Goal: Transaction & Acquisition: Purchase product/service

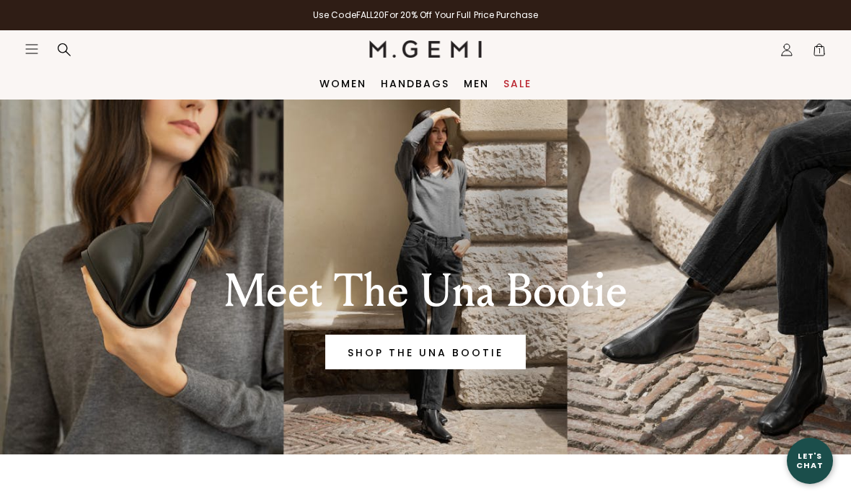
click at [344, 81] on link "Women" at bounding box center [342, 84] width 47 height 12
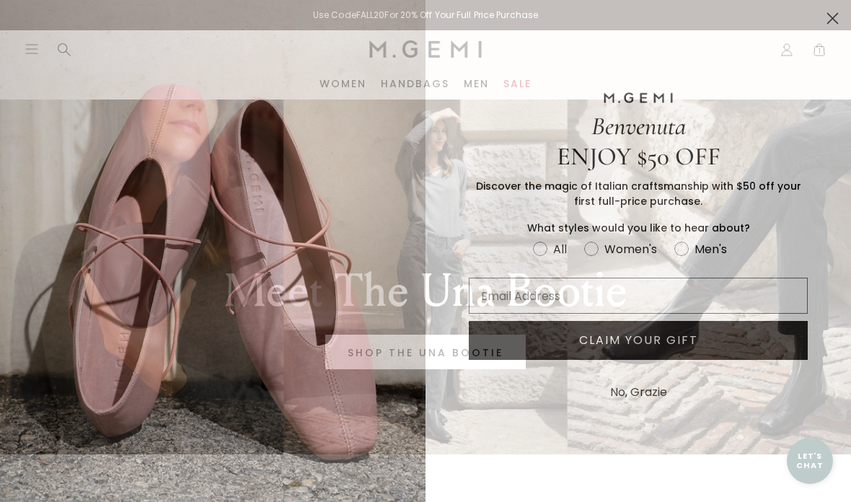
click at [843, 19] on circle "Close dialog" at bounding box center [832, 18] width 24 height 24
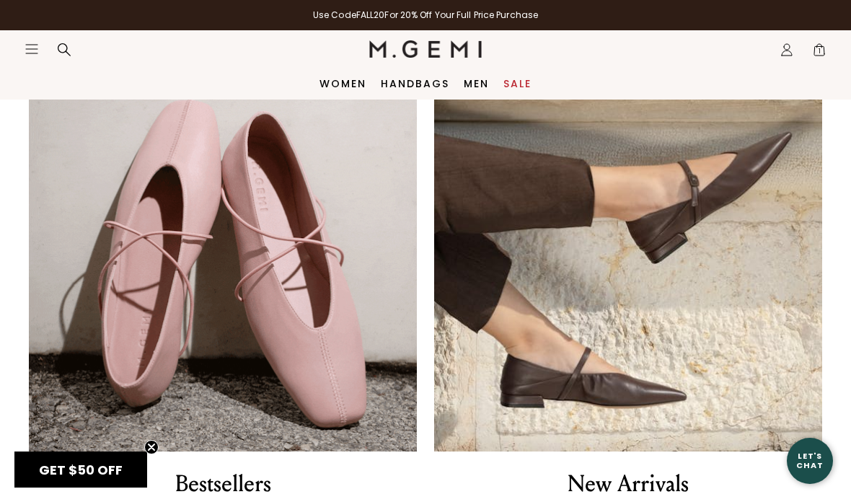
scroll to position [830, 0]
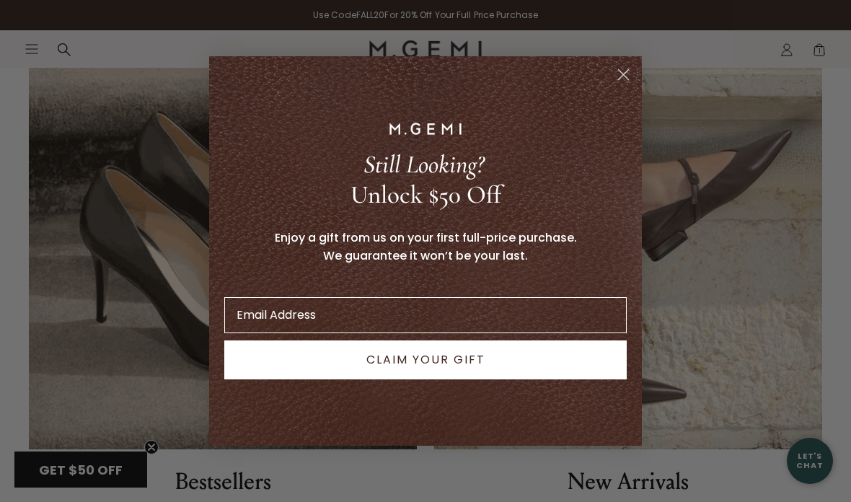
click at [615, 79] on circle "Close dialog" at bounding box center [623, 75] width 24 height 24
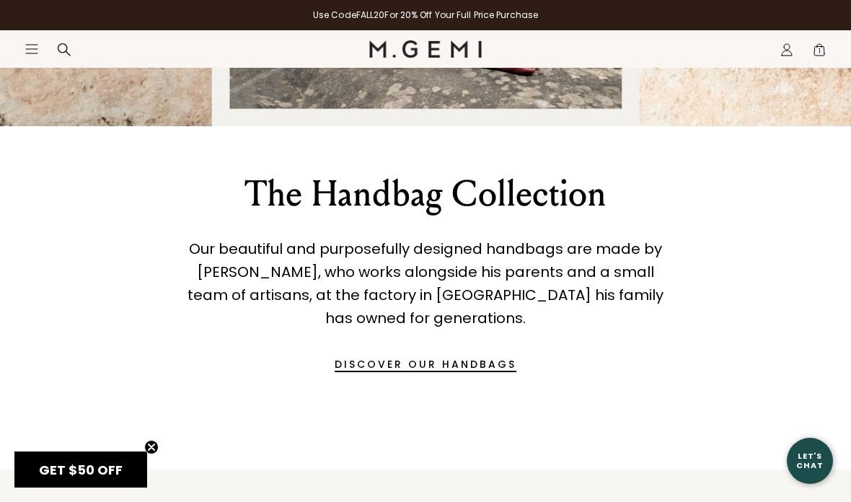
scroll to position [1696, 0]
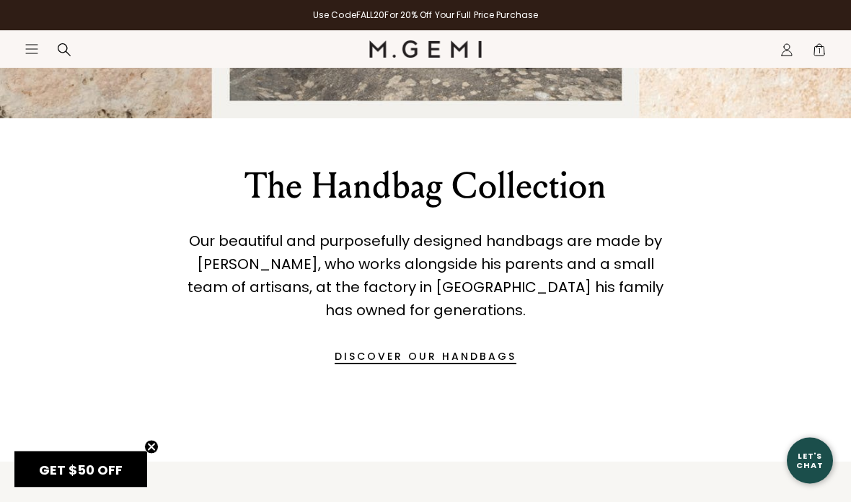
click at [417, 361] on link "DISCOVER OUR HANDBAGS" at bounding box center [425, 356] width 182 height 35
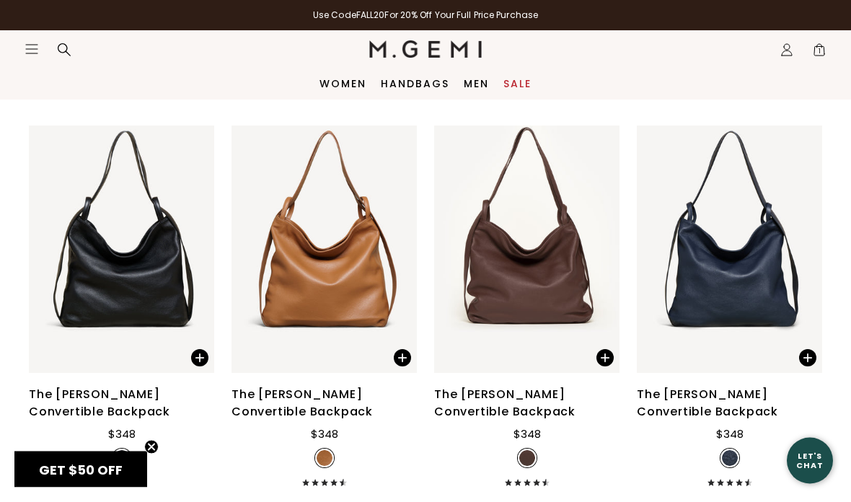
scroll to position [3234, 0]
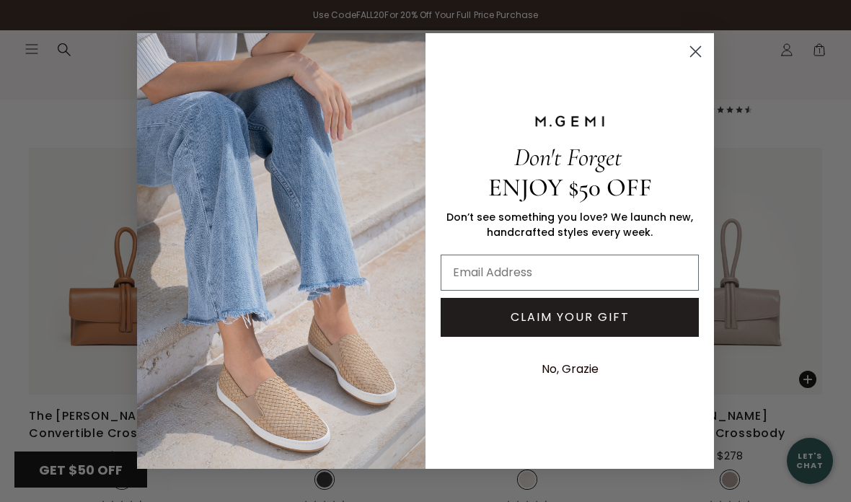
click at [698, 59] on circle "Close dialog" at bounding box center [695, 52] width 24 height 24
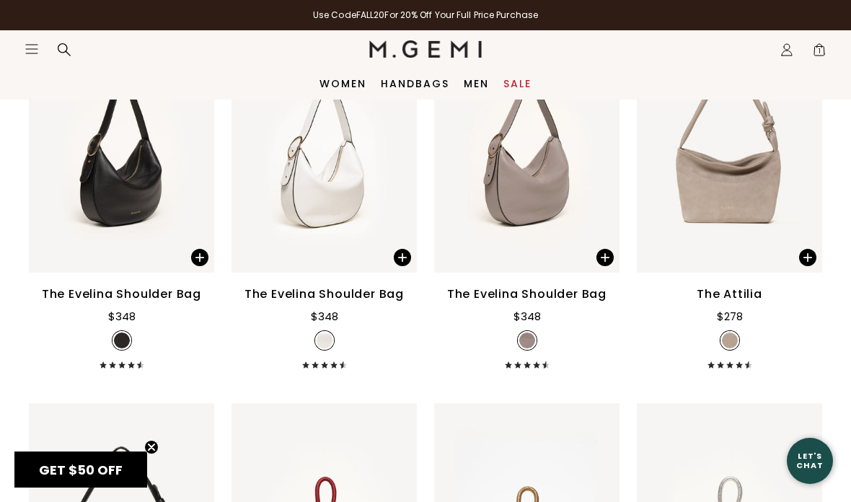
scroll to position [2167, 0]
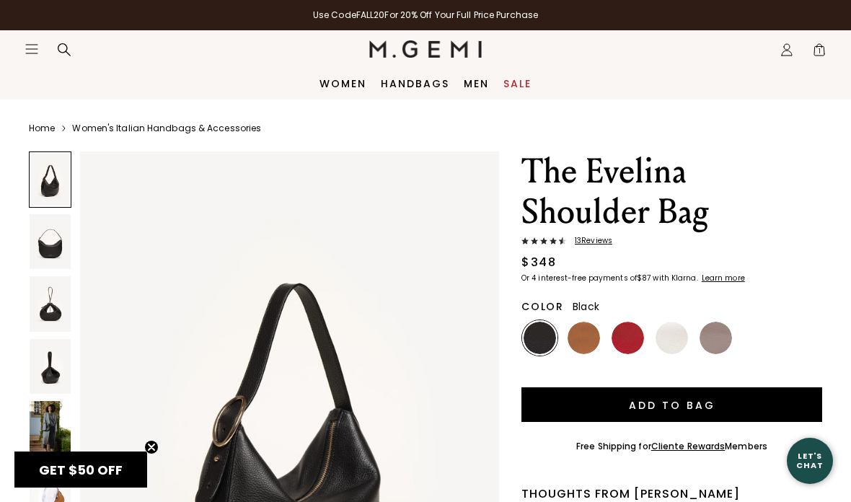
click at [50, 312] on img at bounding box center [50, 303] width 41 height 55
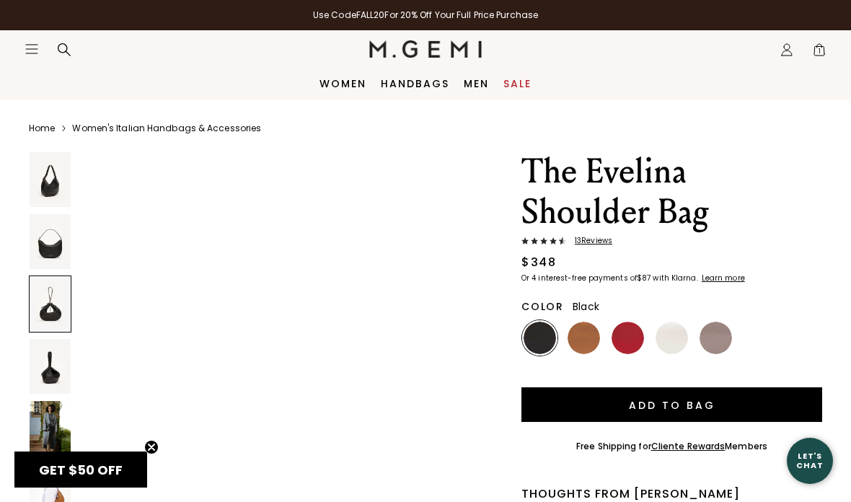
scroll to position [1321, 0]
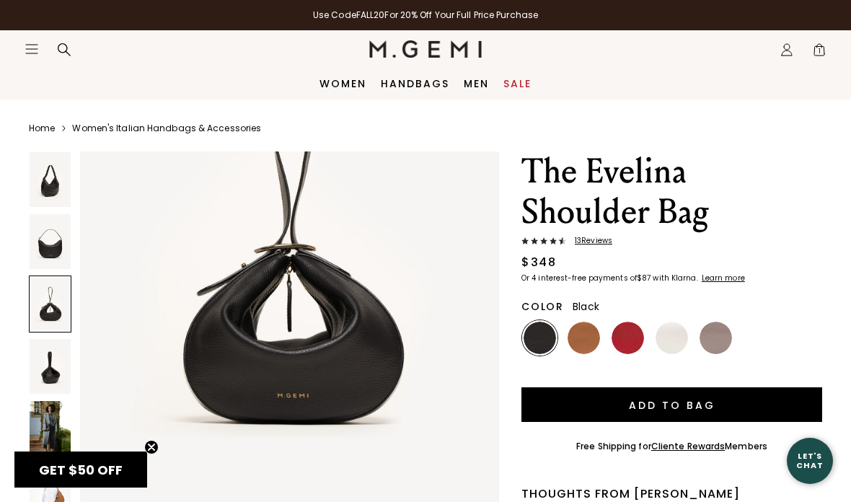
click at [47, 418] on img at bounding box center [50, 428] width 41 height 55
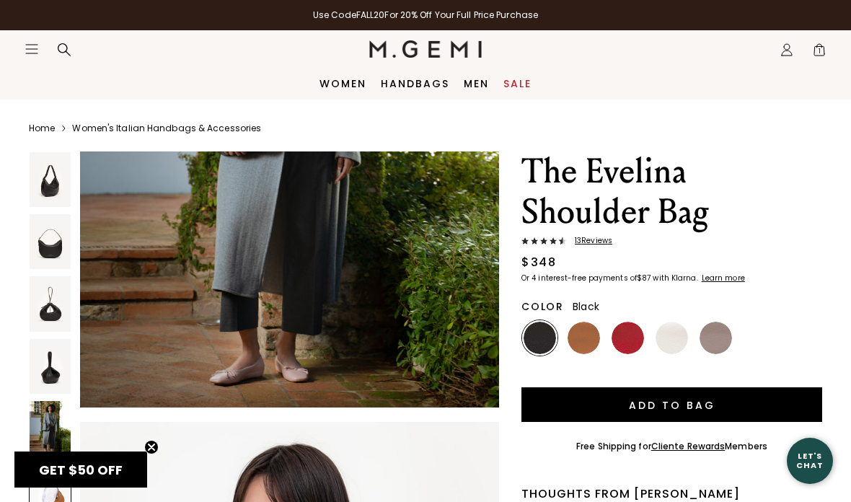
scroll to position [2592, 0]
click at [596, 405] on button "Add to Bag" at bounding box center [671, 404] width 301 height 35
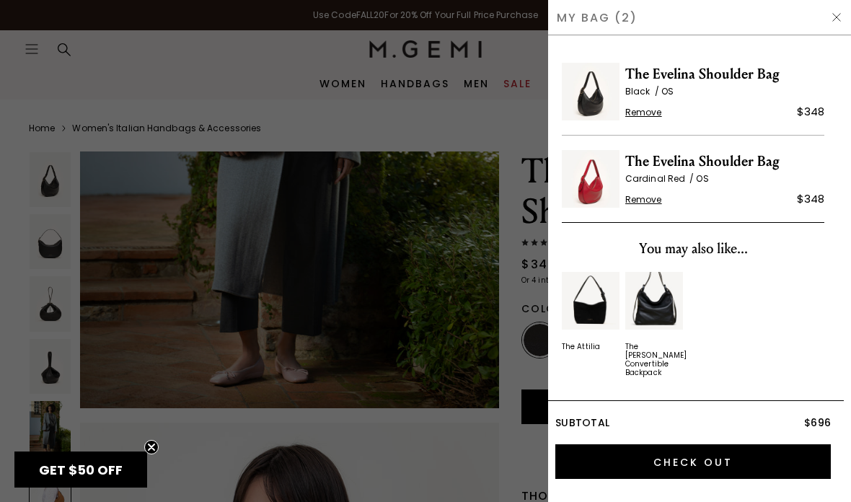
scroll to position [0, 0]
click at [509, 118] on div at bounding box center [425, 251] width 851 height 502
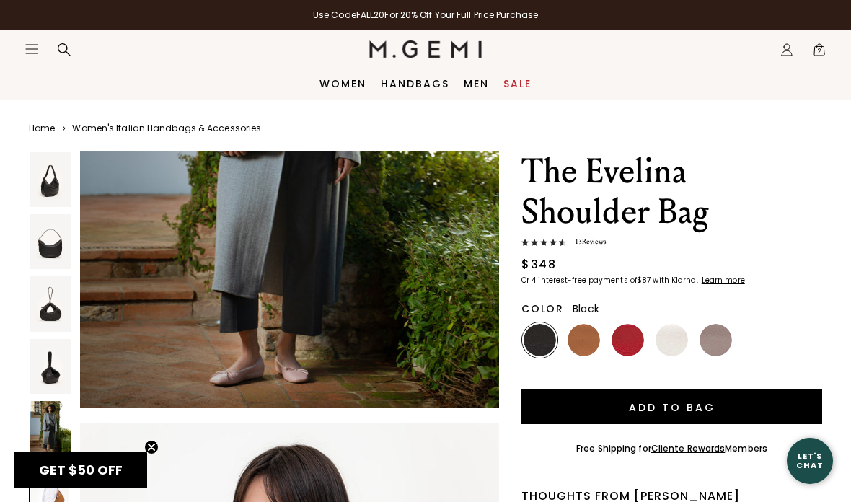
click at [782, 53] on icon at bounding box center [786, 52] width 10 height 5
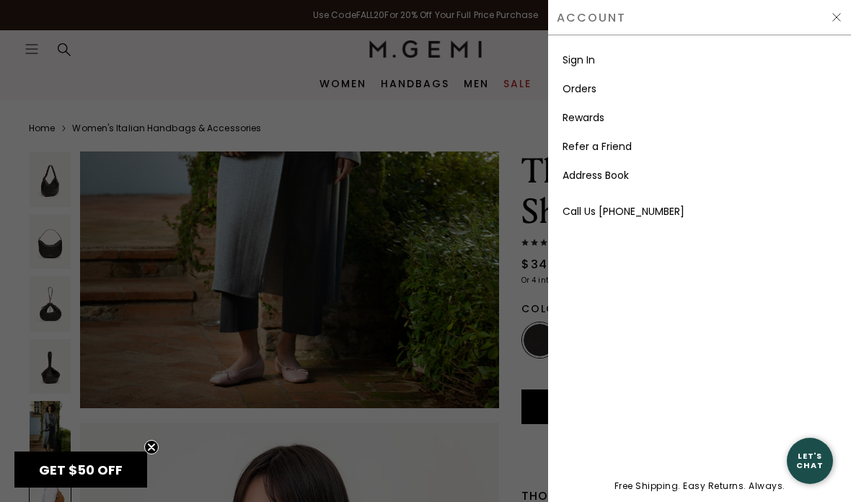
click at [595, 56] on link "Sign In" at bounding box center [578, 60] width 32 height 14
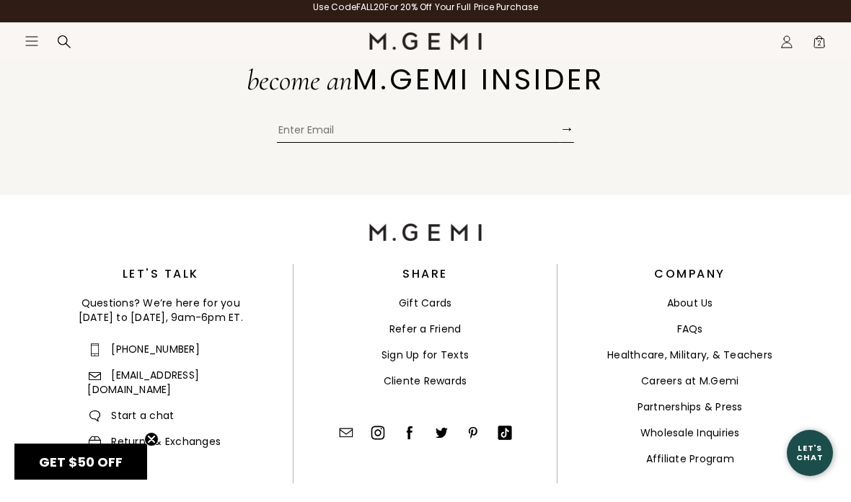
scroll to position [332, 0]
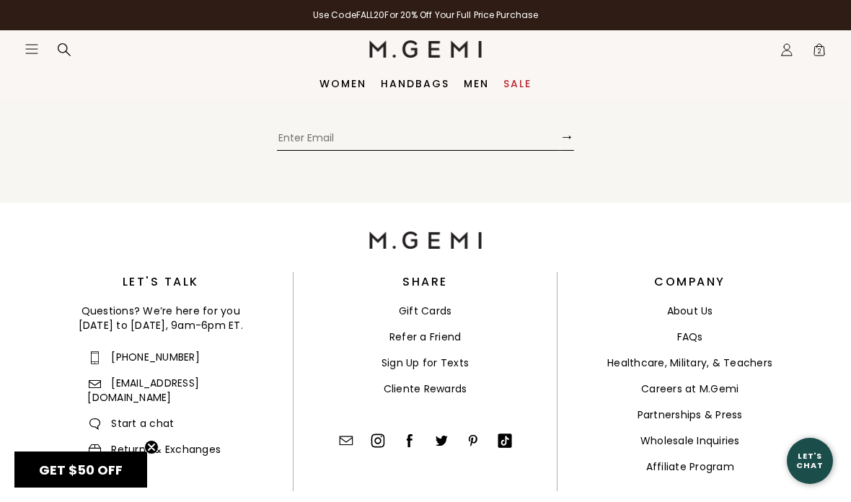
click at [435, 385] on link "Cliente Rewards" at bounding box center [425, 388] width 84 height 14
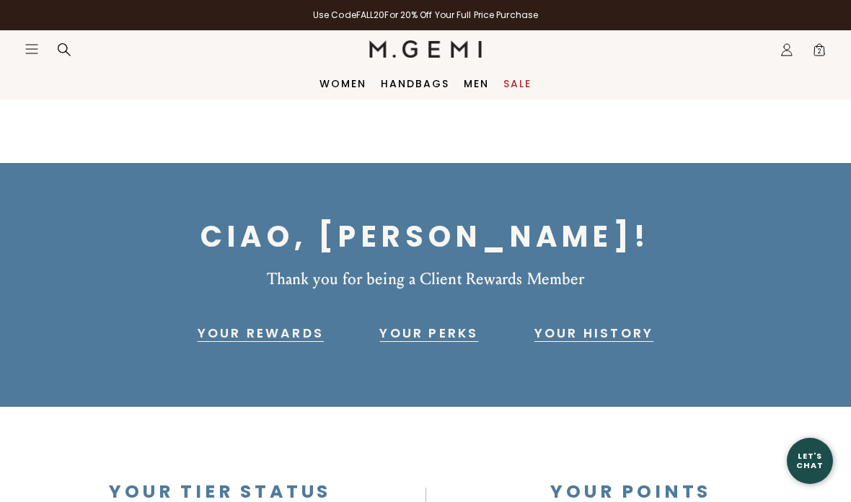
click at [411, 86] on link "Handbags" at bounding box center [415, 84] width 68 height 12
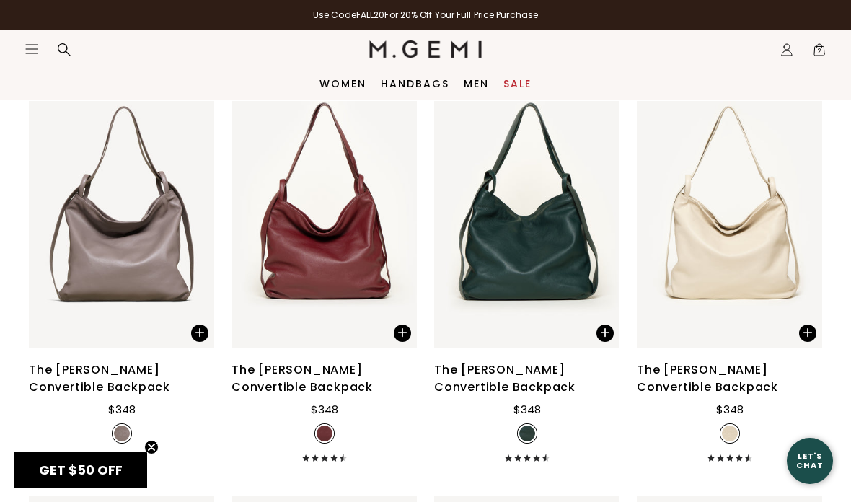
scroll to position [3634, 0]
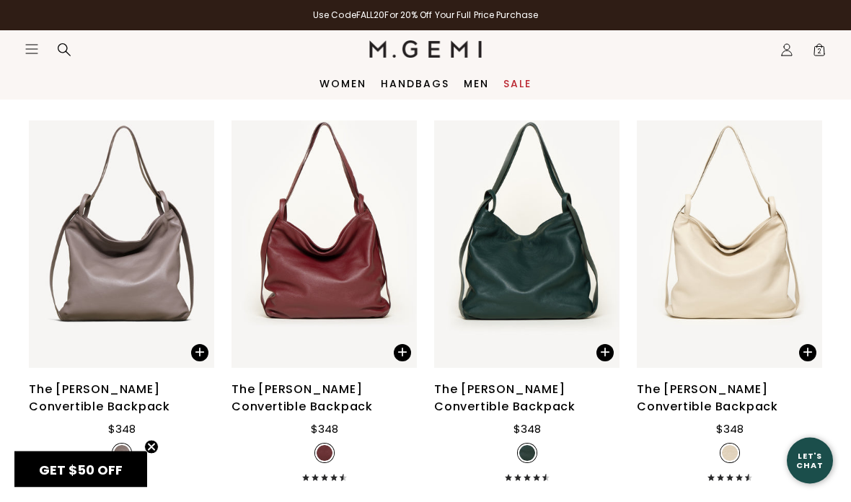
click at [401, 362] on span at bounding box center [402, 353] width 17 height 17
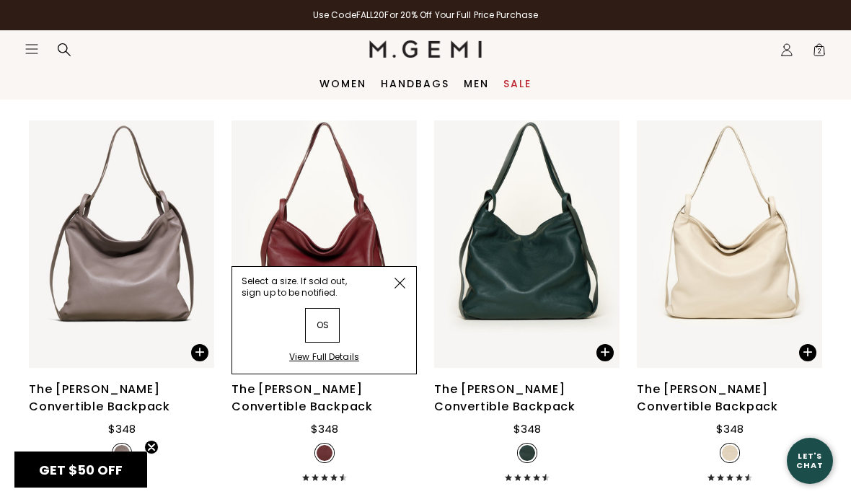
click at [396, 250] on img at bounding box center [397, 243] width 13 height 13
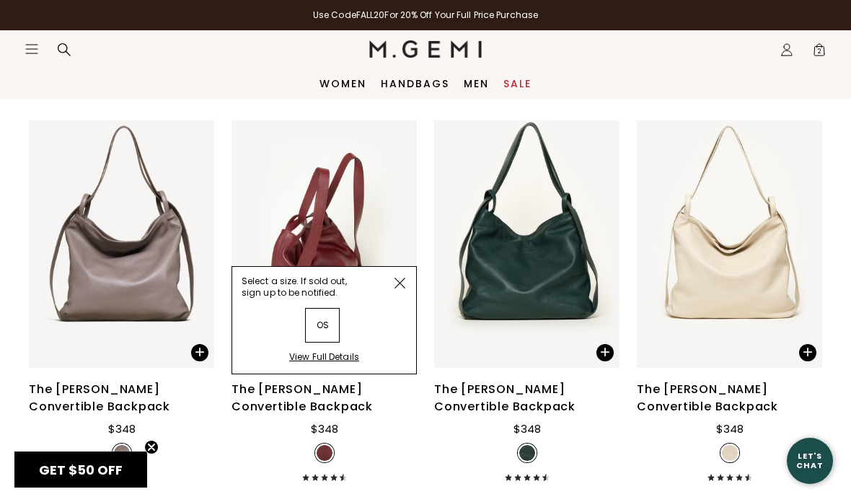
click at [401, 288] on img at bounding box center [399, 283] width 11 height 11
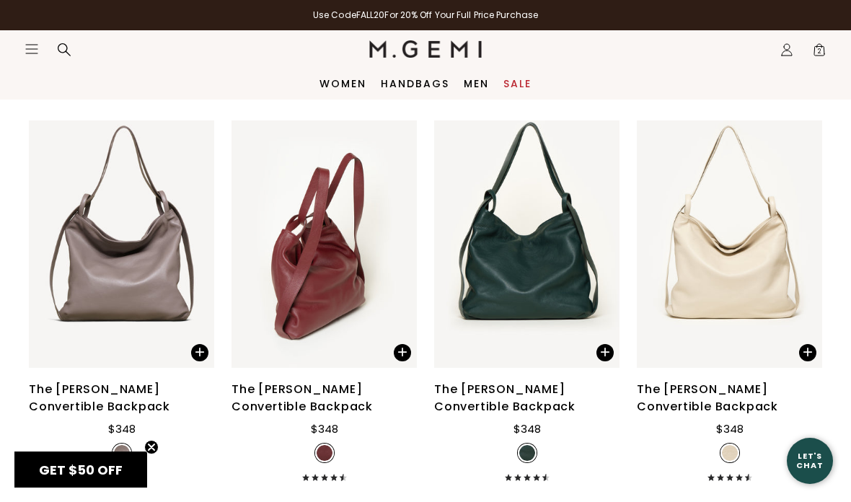
click at [398, 250] on img at bounding box center [397, 243] width 13 height 13
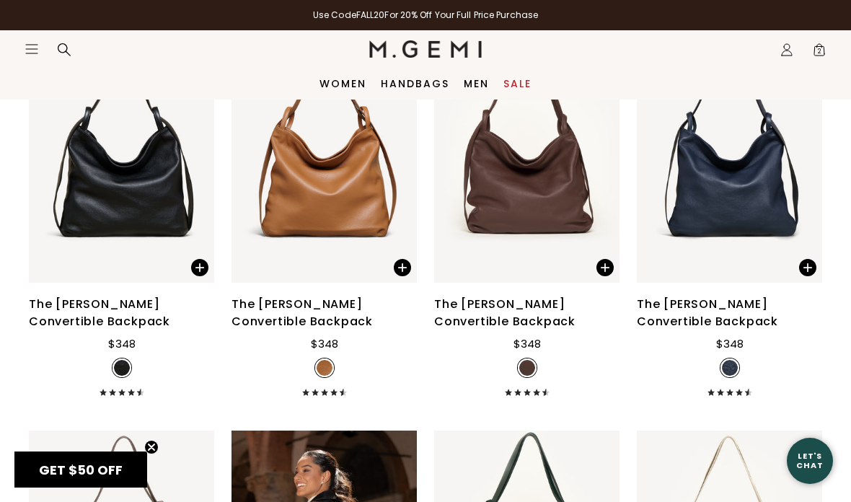
scroll to position [3323, 0]
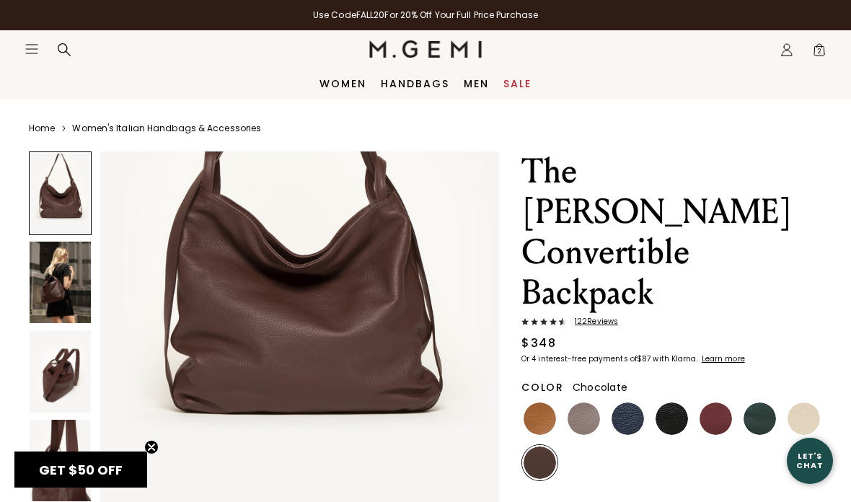
scroll to position [162, 0]
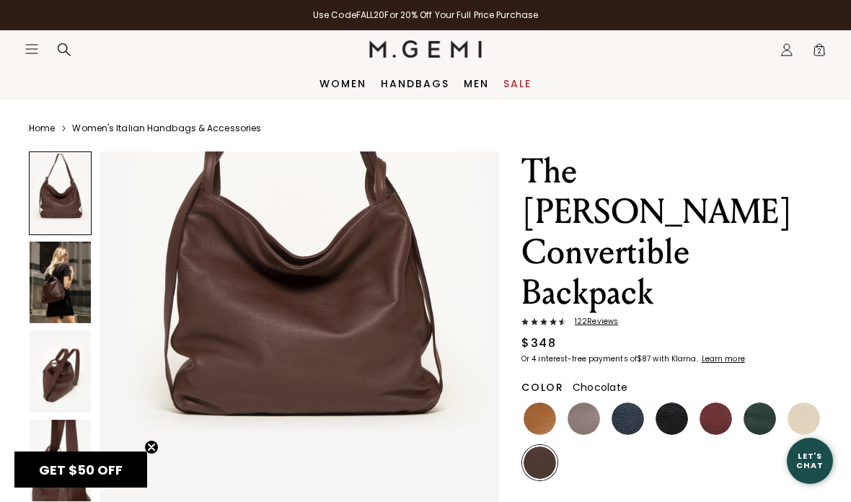
click at [68, 291] on img at bounding box center [60, 282] width 61 height 82
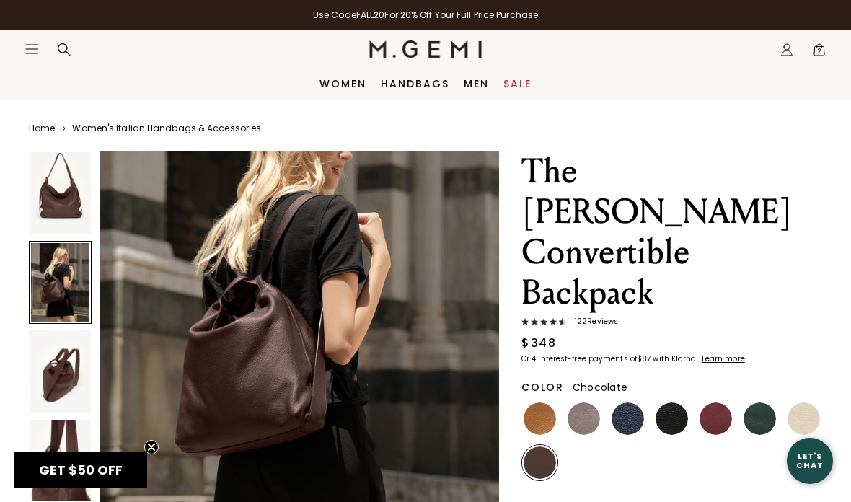
scroll to position [647, 0]
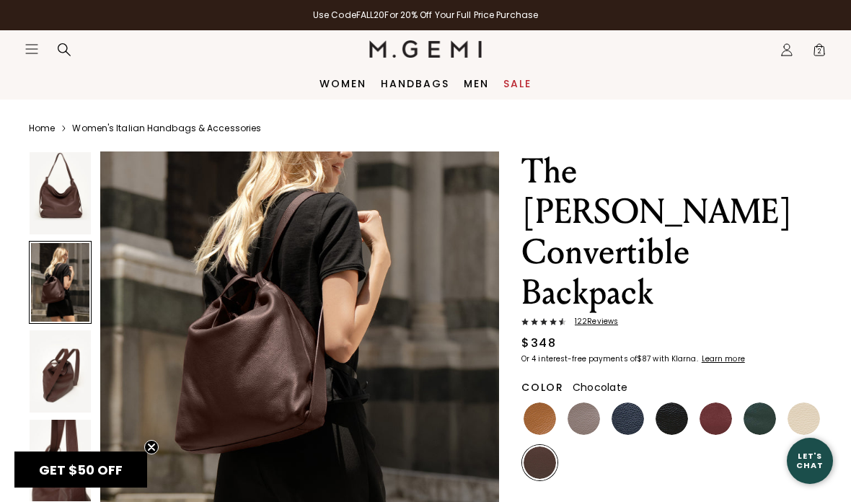
click at [72, 371] on img at bounding box center [60, 371] width 61 height 82
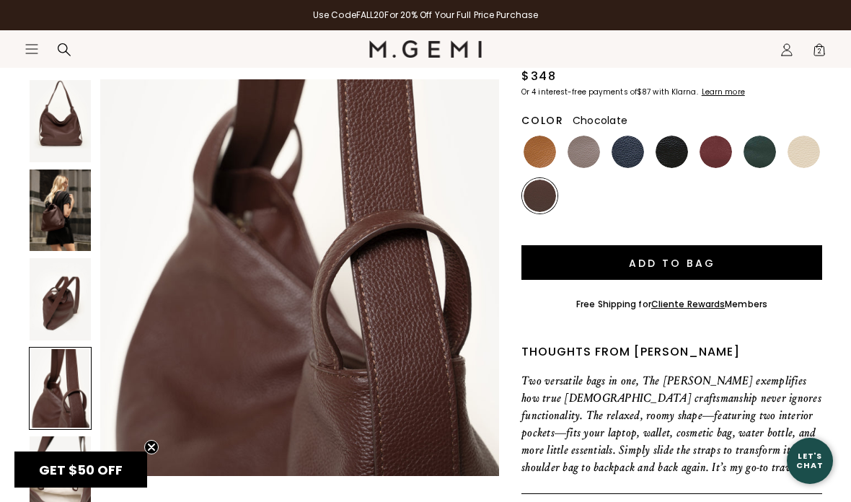
scroll to position [1754, 0]
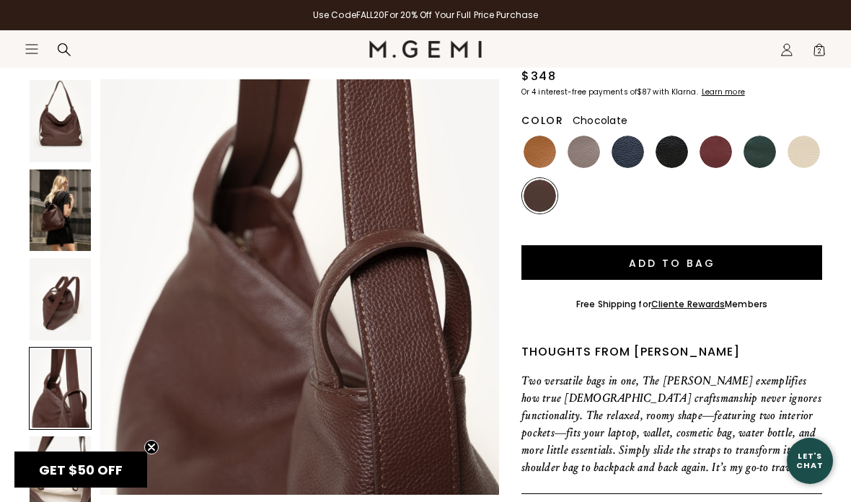
click at [70, 217] on img at bounding box center [60, 210] width 61 height 82
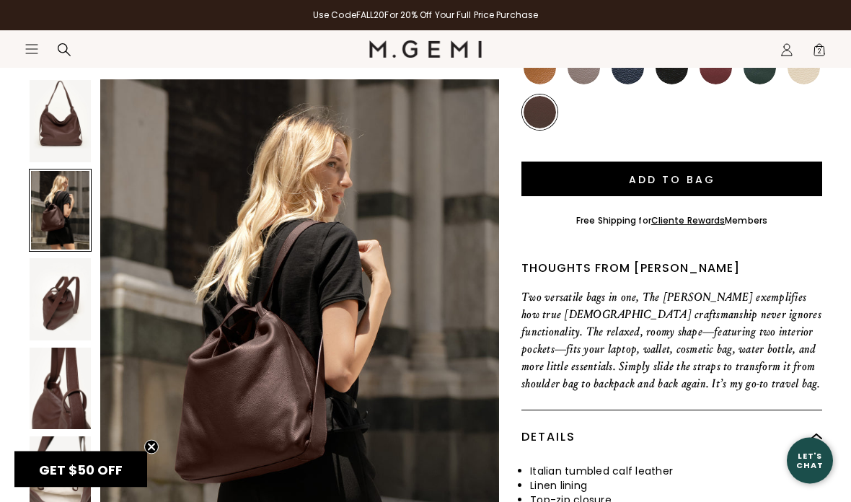
scroll to position [351, 0]
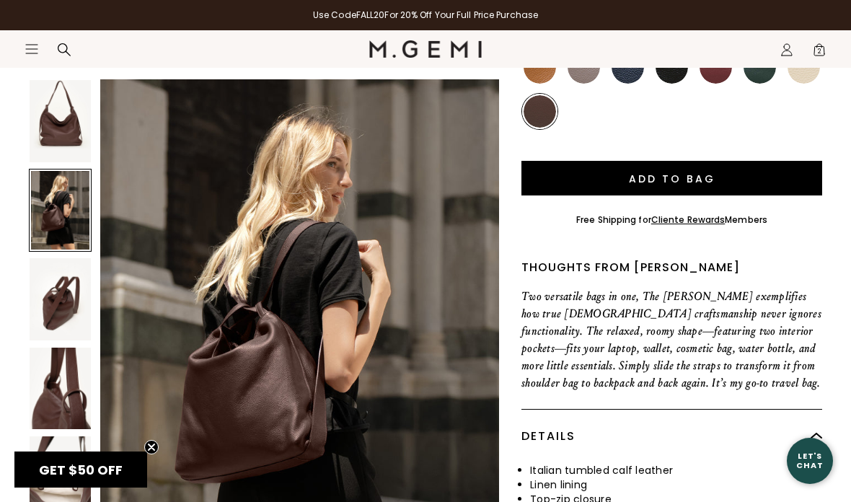
click at [67, 476] on img at bounding box center [60, 477] width 61 height 82
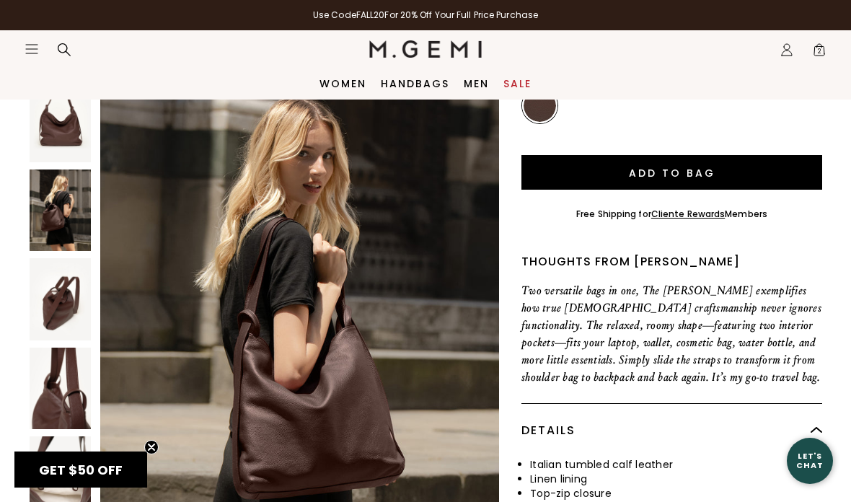
scroll to position [352, 0]
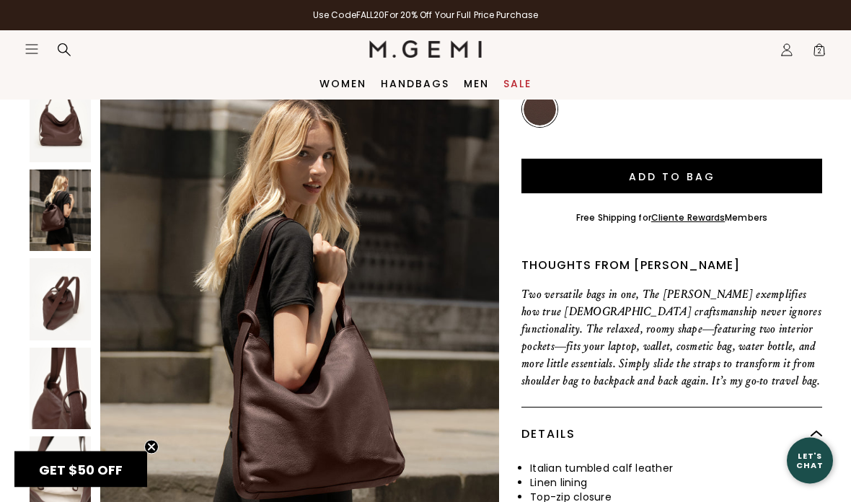
click at [56, 217] on img at bounding box center [60, 210] width 61 height 82
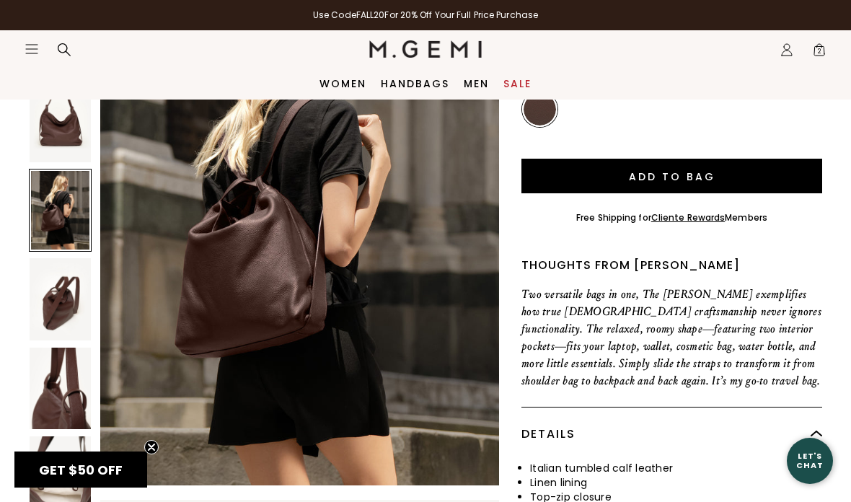
scroll to position [672, 0]
click at [67, 401] on img at bounding box center [60, 388] width 61 height 82
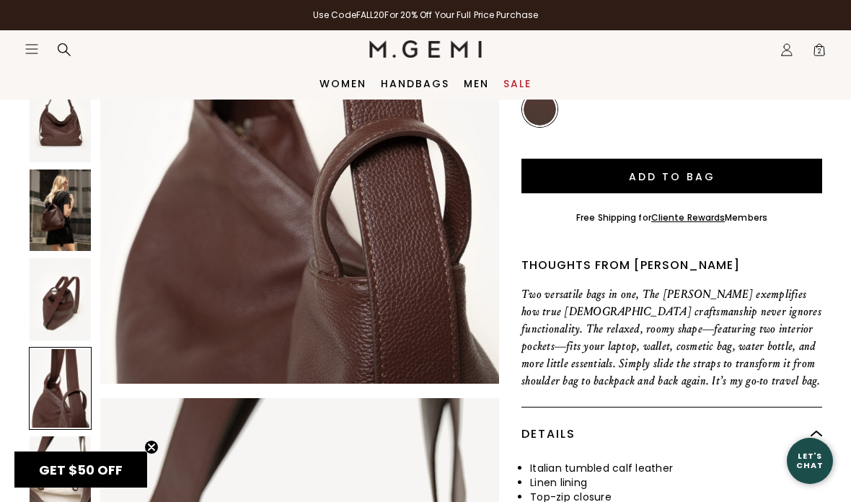
scroll to position [1864, 0]
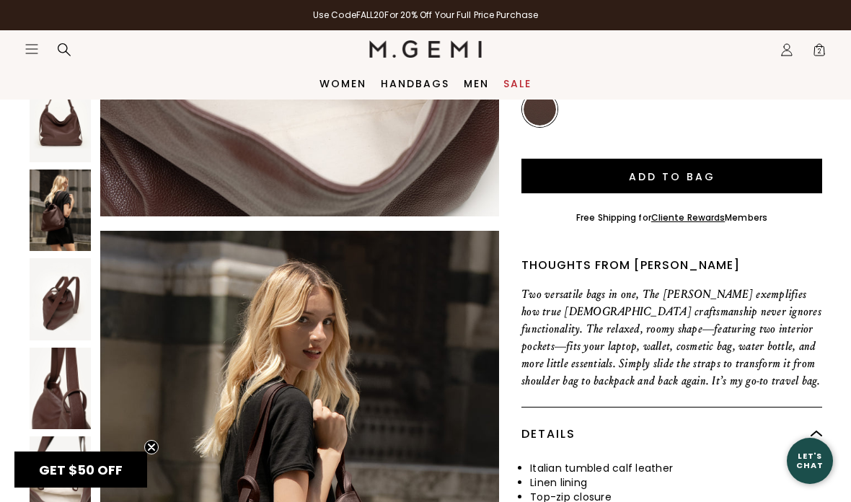
click at [60, 140] on img at bounding box center [60, 121] width 61 height 82
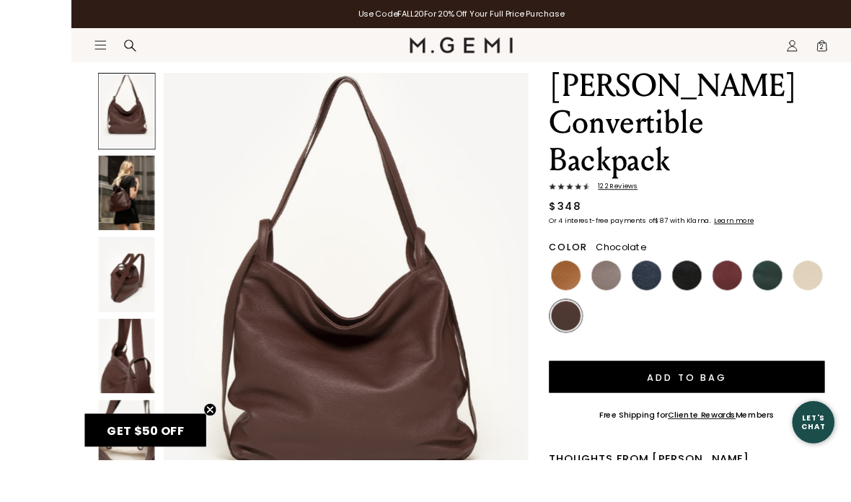
scroll to position [227, 0]
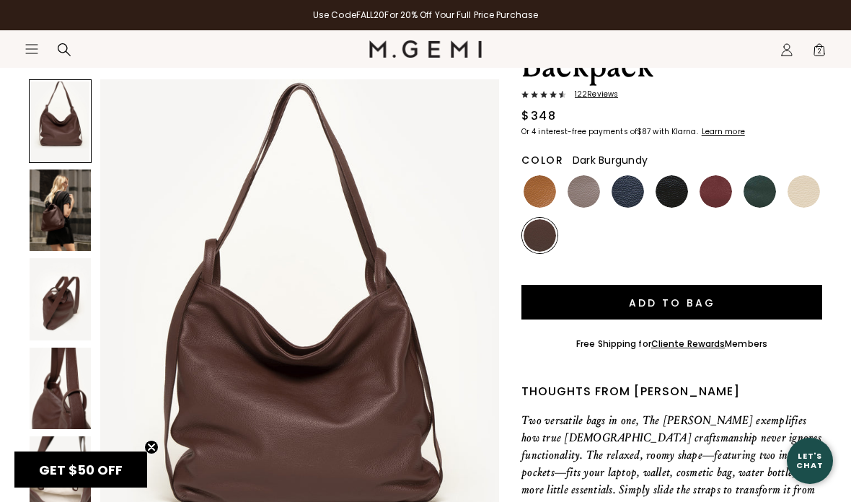
click at [709, 175] on img at bounding box center [715, 191] width 32 height 32
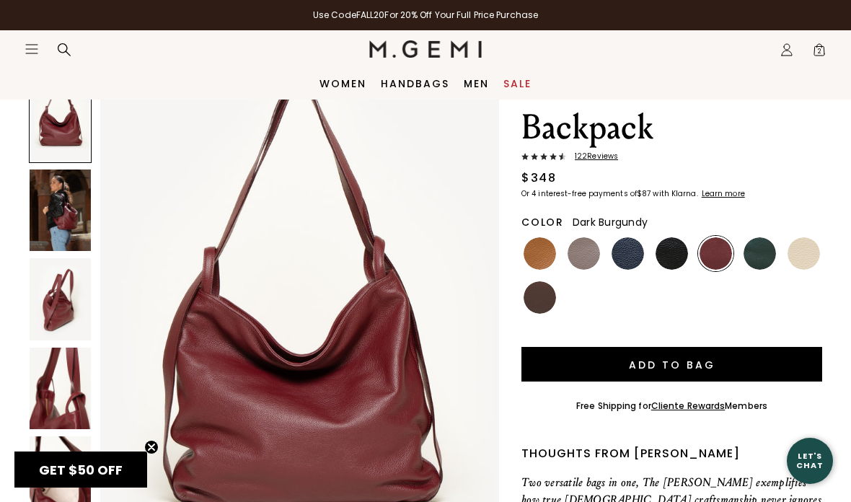
scroll to position [155, 0]
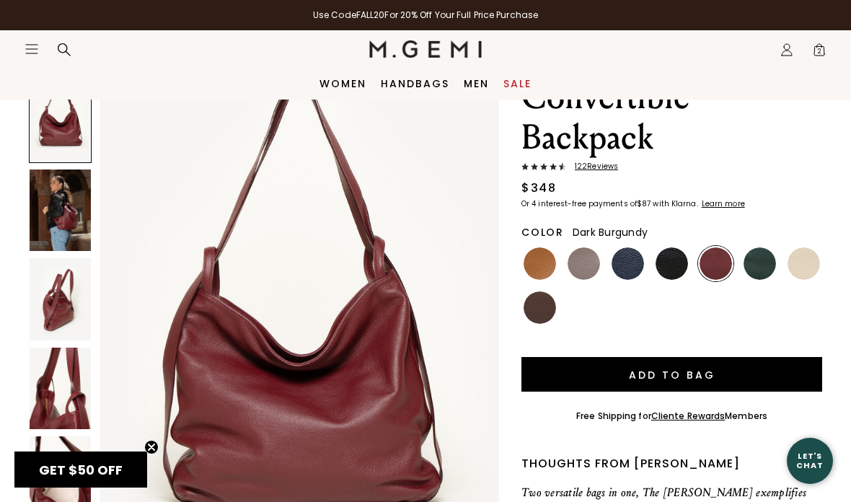
click at [59, 221] on img at bounding box center [60, 210] width 61 height 82
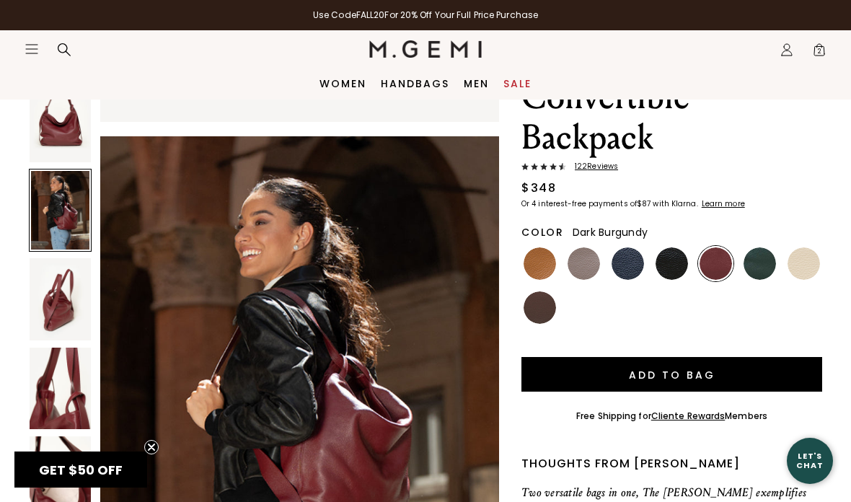
scroll to position [546, 0]
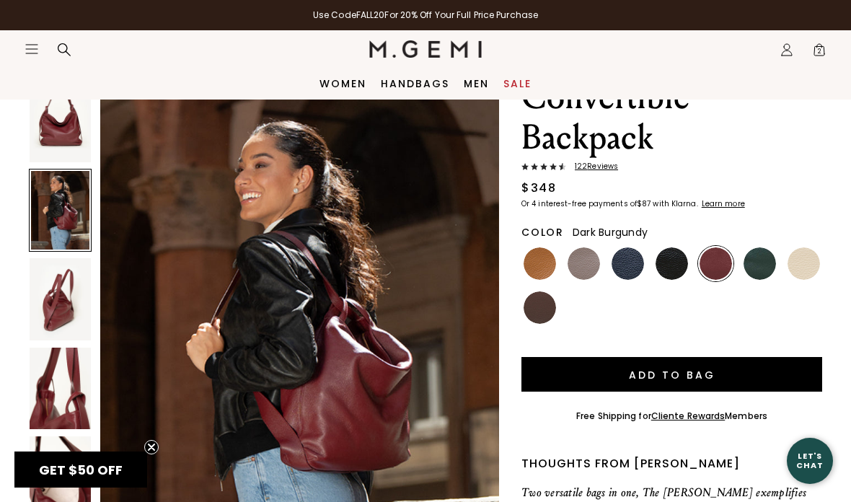
click at [402, 81] on link "Handbags" at bounding box center [415, 84] width 68 height 12
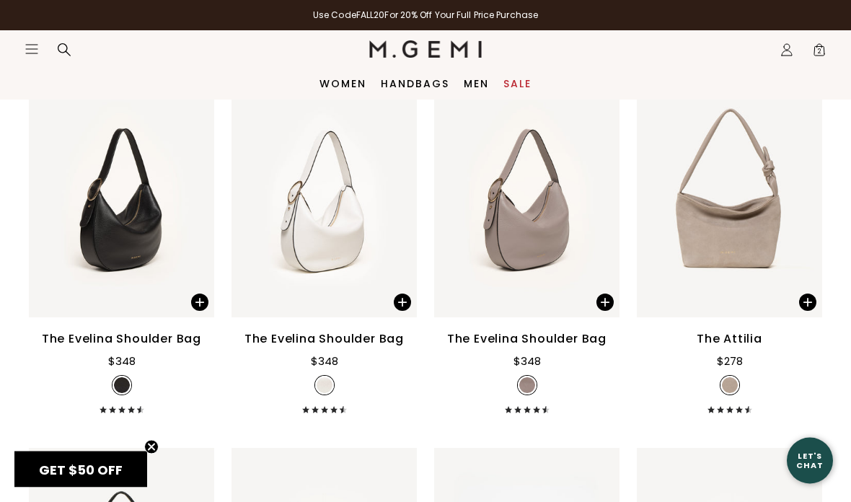
scroll to position [2123, 0]
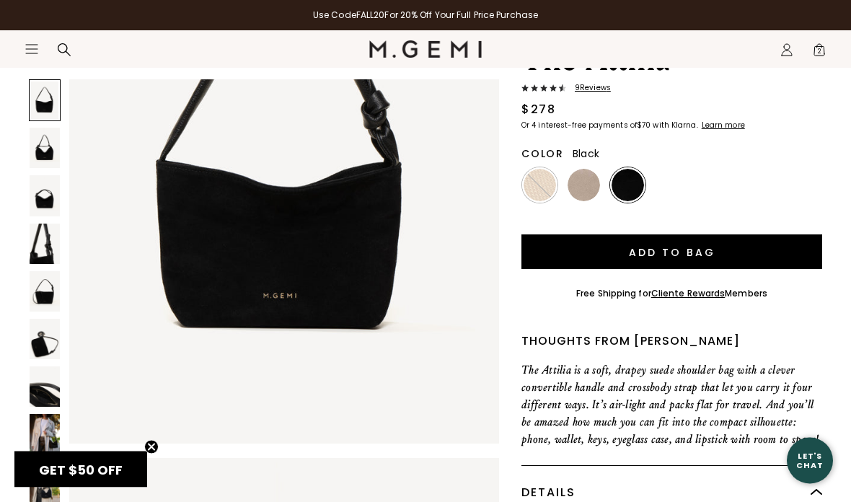
scroll to position [113, 0]
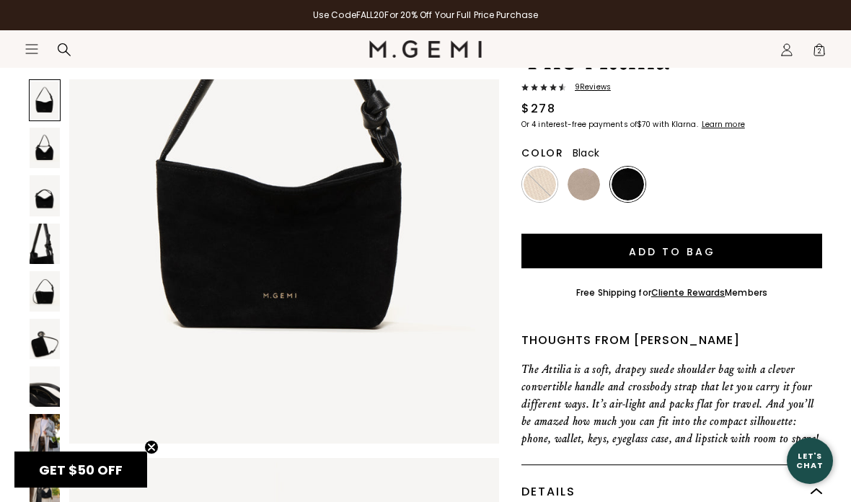
click at [46, 206] on img at bounding box center [45, 195] width 30 height 40
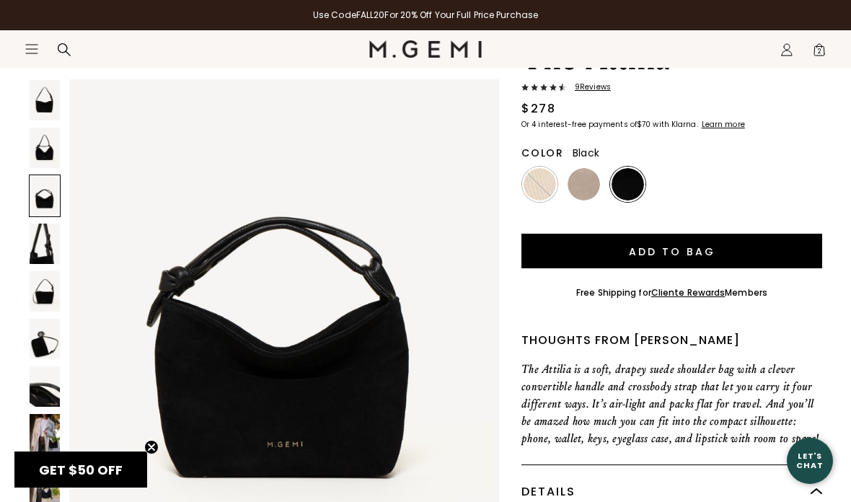
scroll to position [1241, 0]
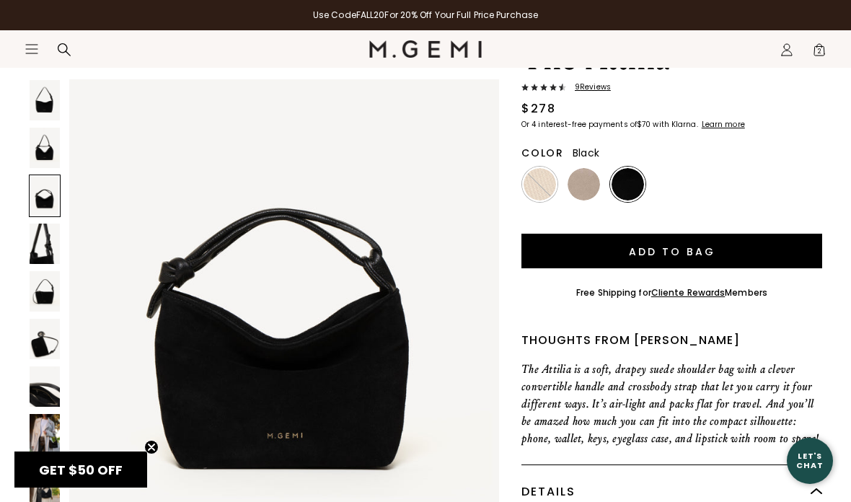
click at [46, 393] on img at bounding box center [45, 386] width 30 height 40
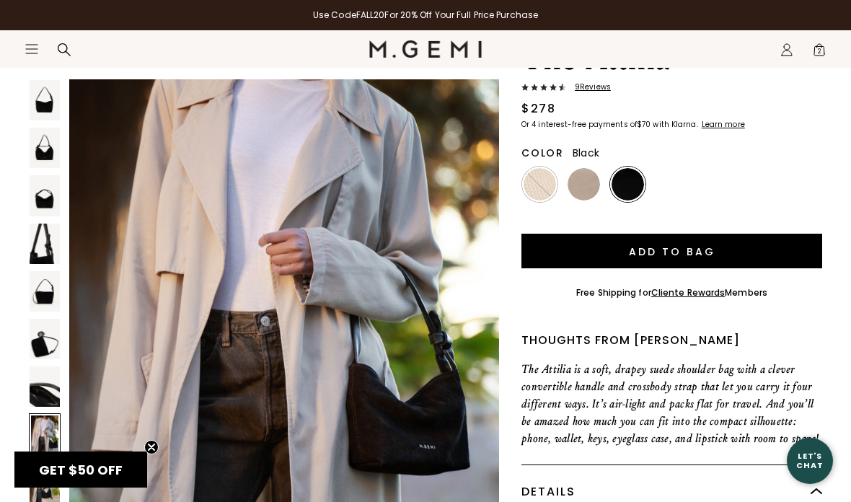
scroll to position [4189, 0]
click at [579, 185] on img at bounding box center [583, 184] width 32 height 32
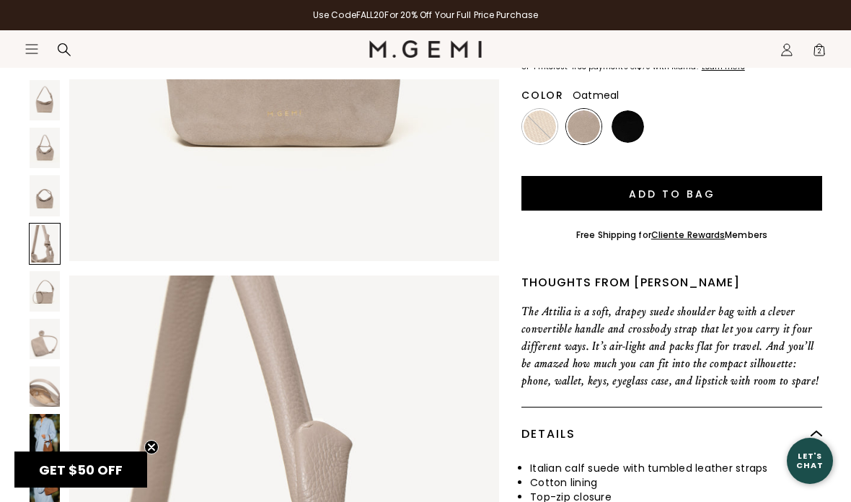
scroll to position [1560, 0]
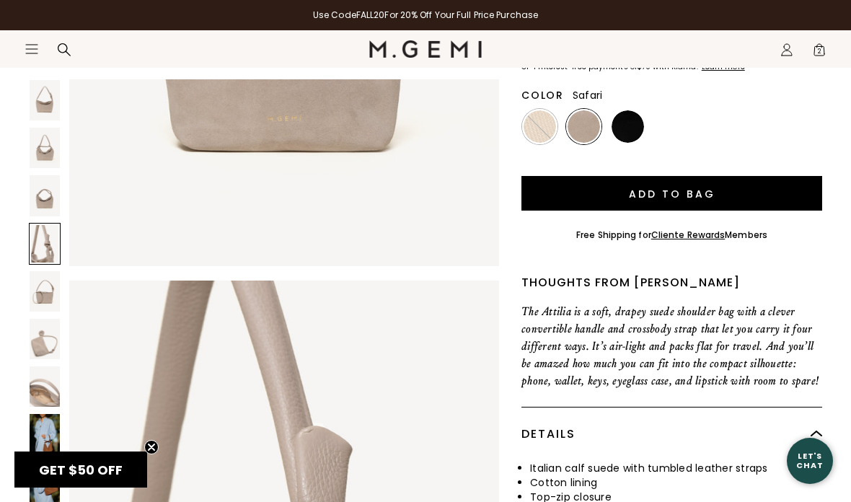
click at [542, 126] on img at bounding box center [539, 126] width 32 height 32
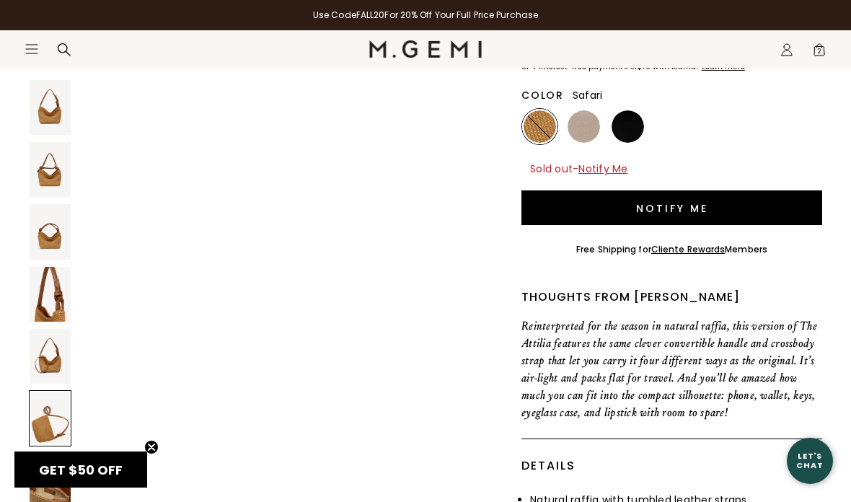
scroll to position [2963, 0]
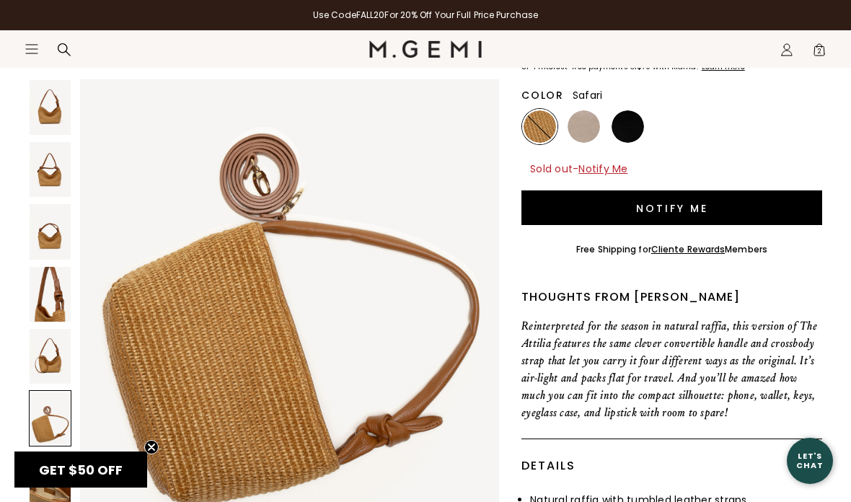
click at [585, 128] on img at bounding box center [583, 126] width 32 height 32
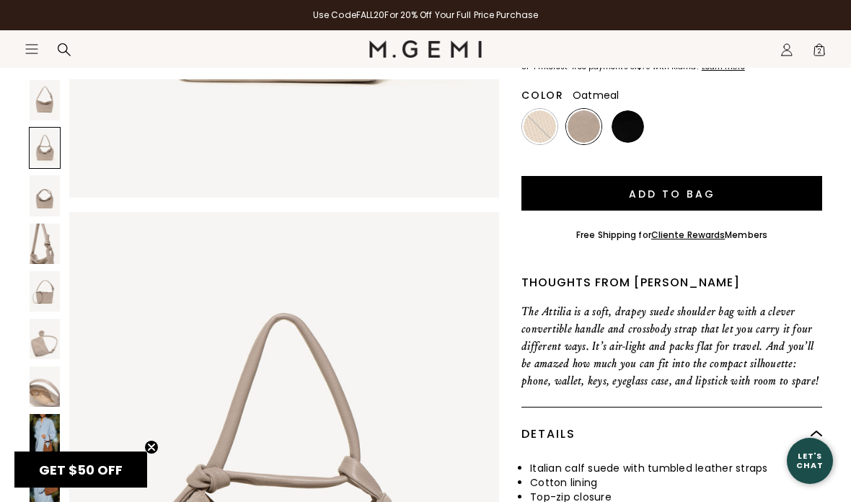
scroll to position [451, 0]
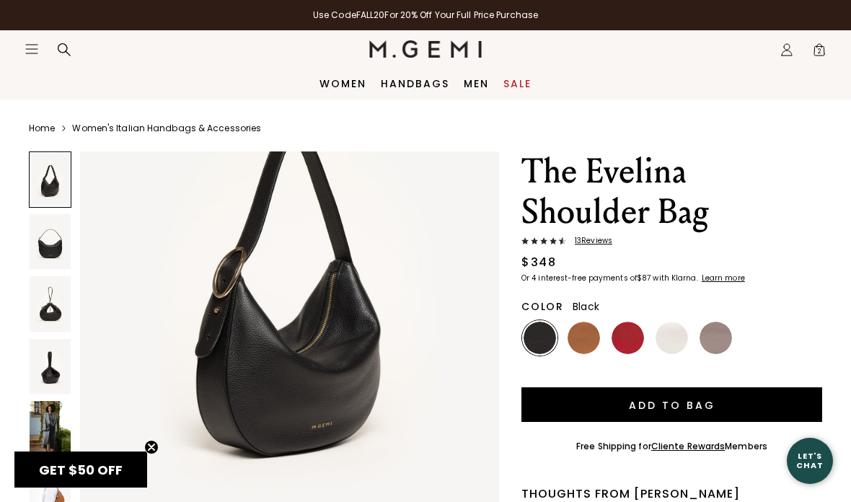
scroll to position [149, 0]
click at [590, 336] on img at bounding box center [583, 337] width 32 height 32
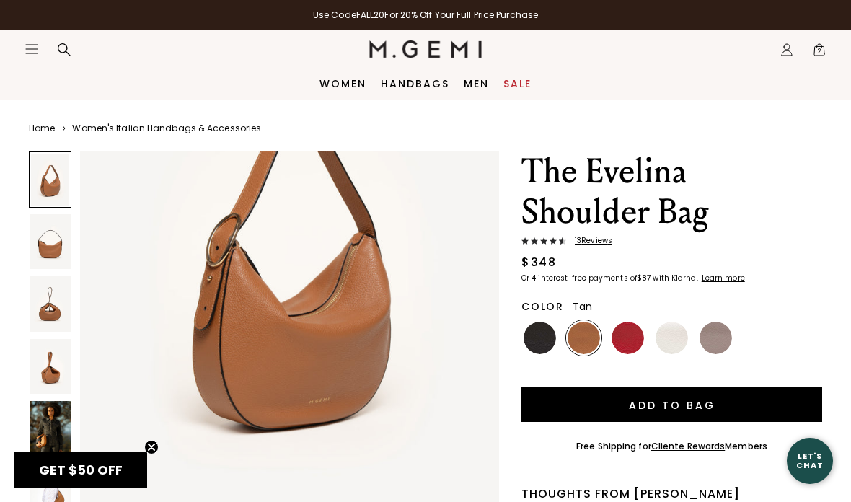
scroll to position [178, 0]
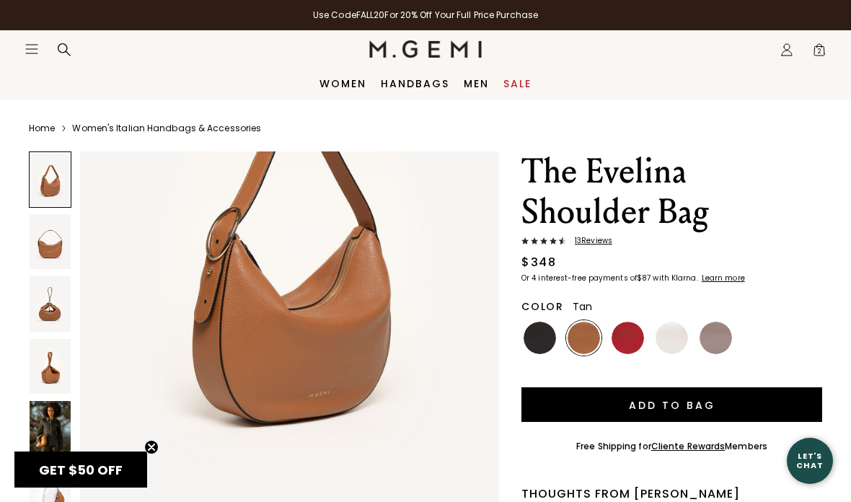
click at [56, 424] on img at bounding box center [50, 428] width 41 height 55
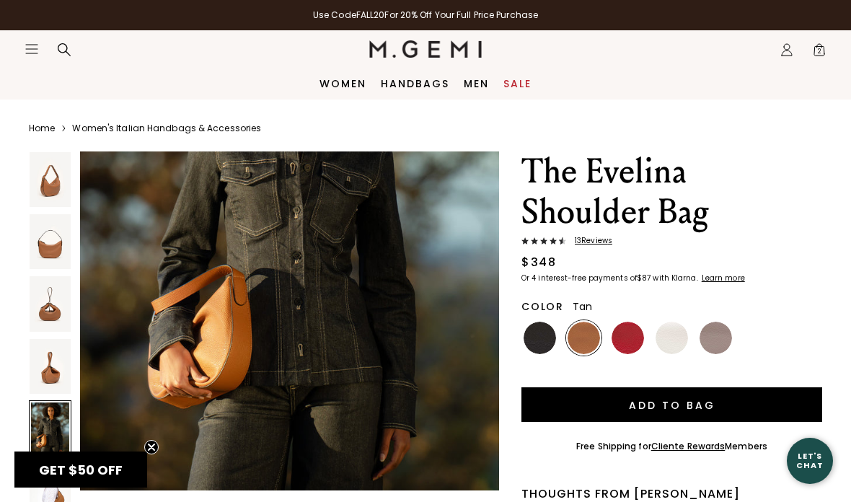
scroll to position [2510, 0]
click at [623, 336] on img at bounding box center [627, 337] width 32 height 32
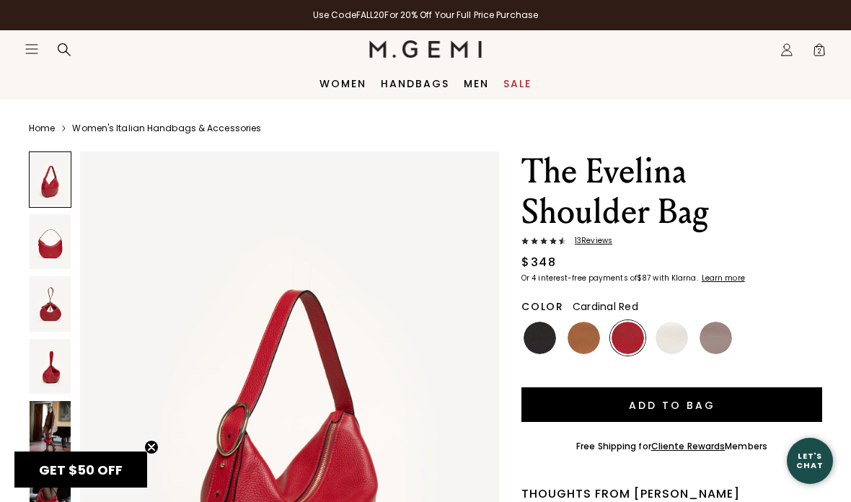
click at [63, 425] on img at bounding box center [50, 428] width 41 height 55
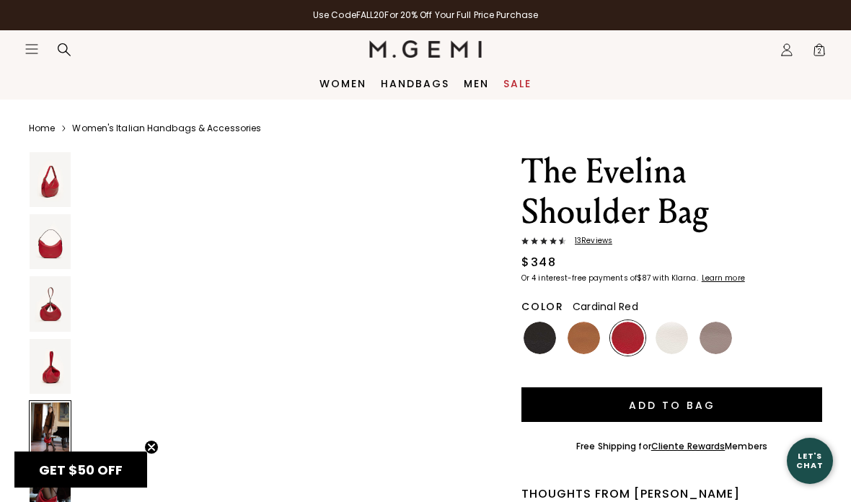
scroll to position [2530, 0]
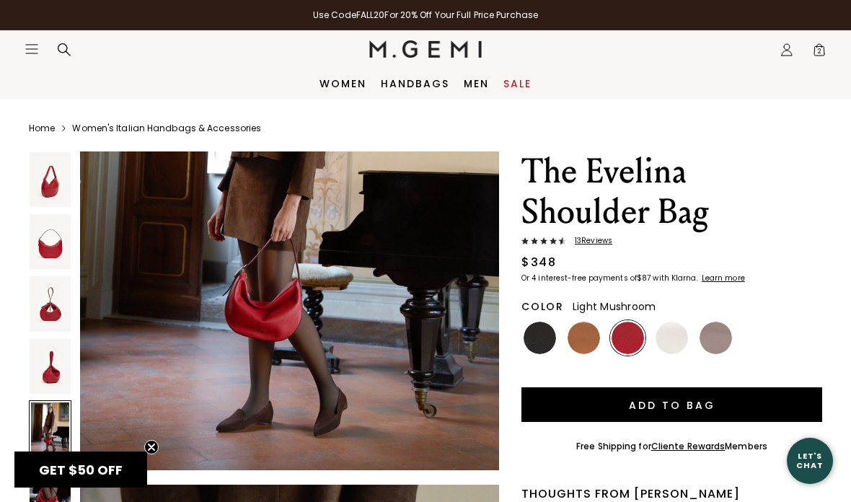
click at [709, 339] on img at bounding box center [715, 337] width 32 height 32
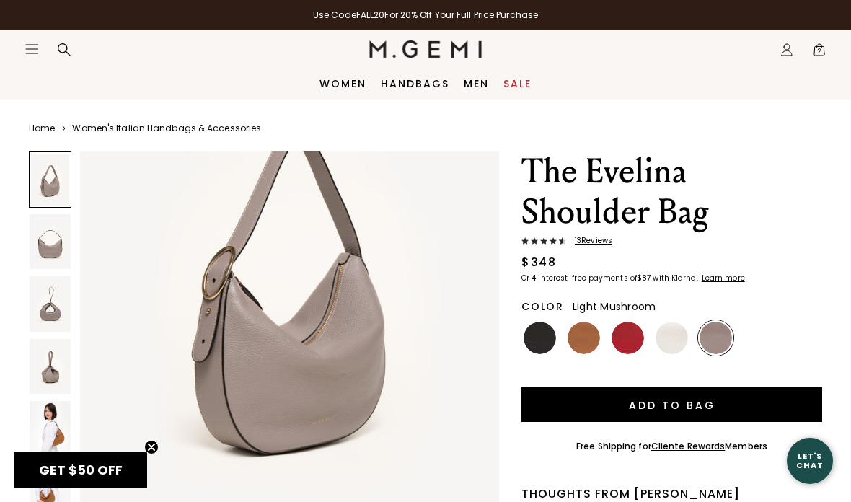
scroll to position [181, 0]
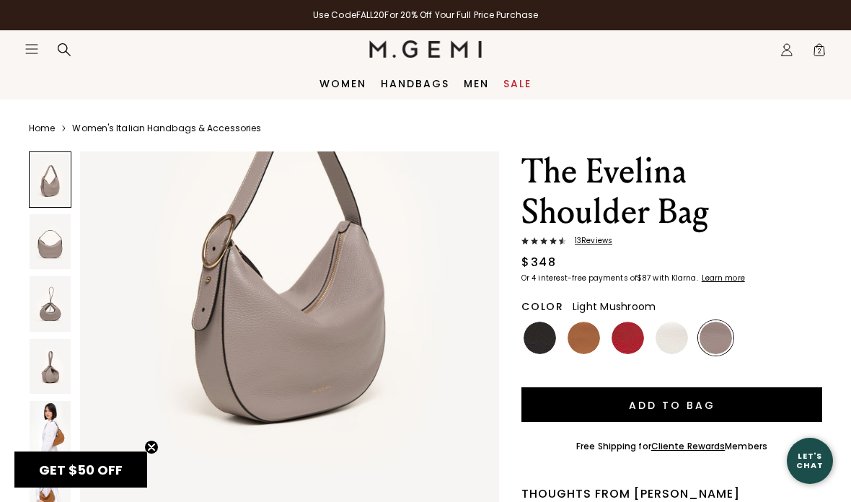
click at [52, 435] on img at bounding box center [50, 428] width 41 height 55
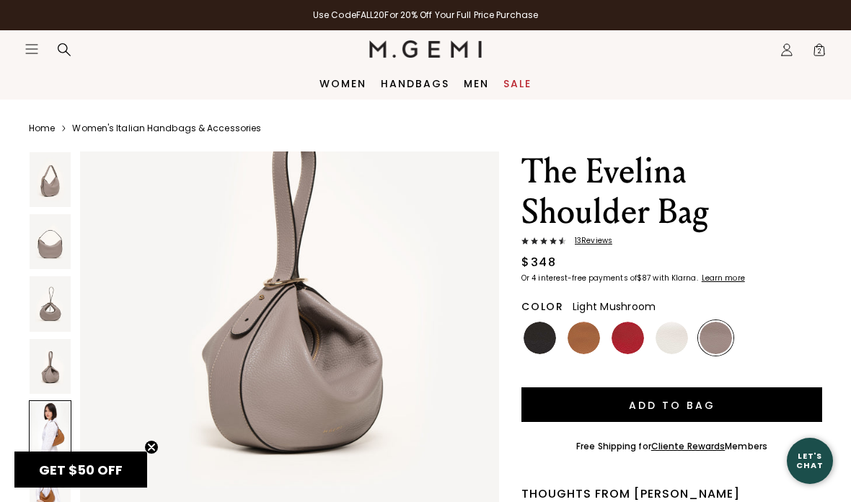
scroll to position [2291, 0]
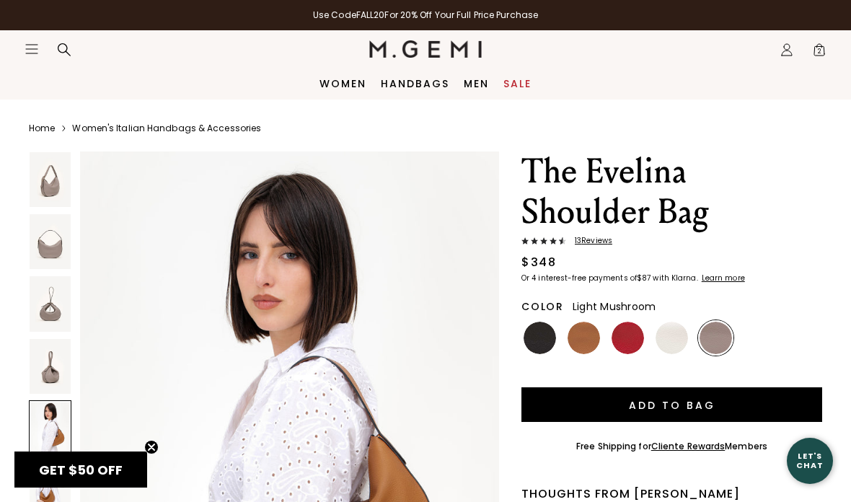
click at [590, 244] on span "13 Review s" at bounding box center [589, 240] width 46 height 9
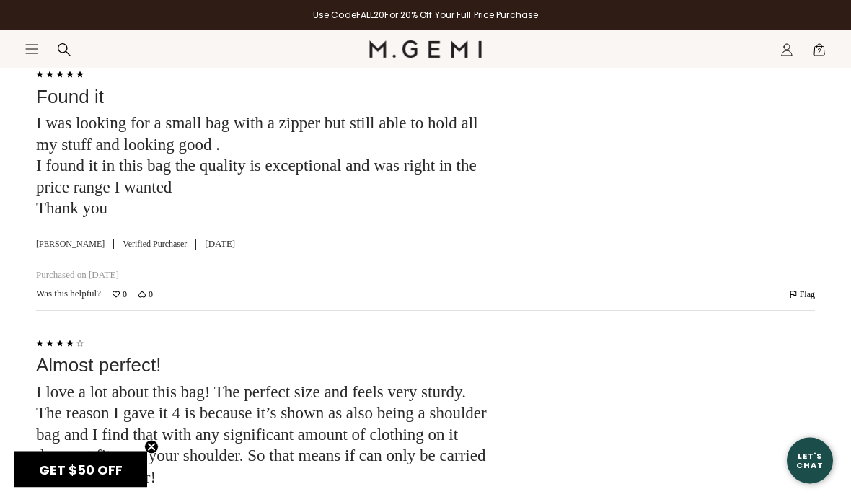
scroll to position [4910, 0]
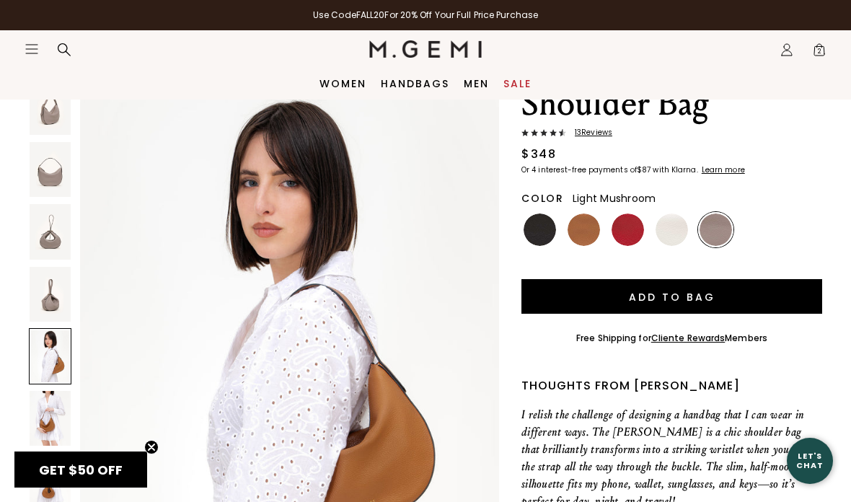
scroll to position [0, 0]
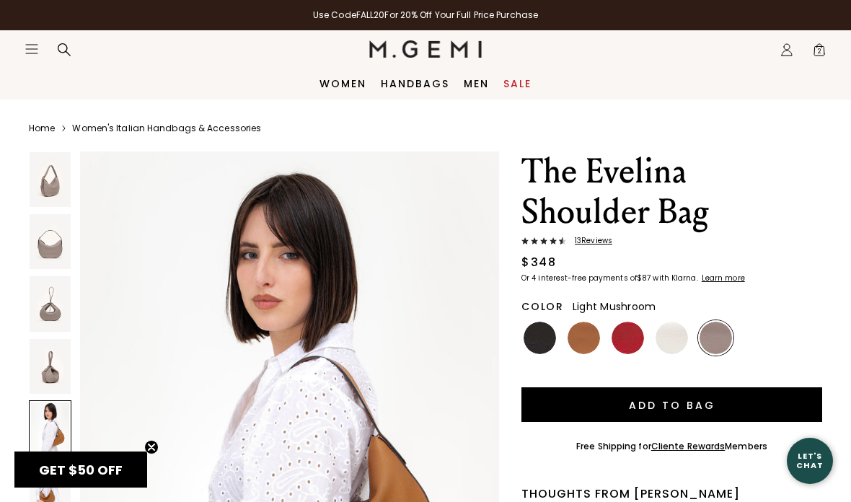
click at [819, 54] on span "2" at bounding box center [819, 52] width 14 height 14
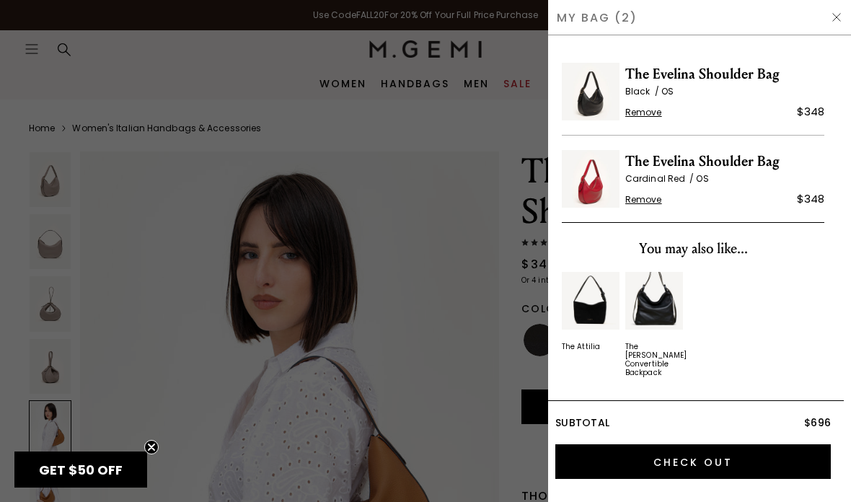
click at [648, 205] on span "Remove" at bounding box center [643, 200] width 37 height 12
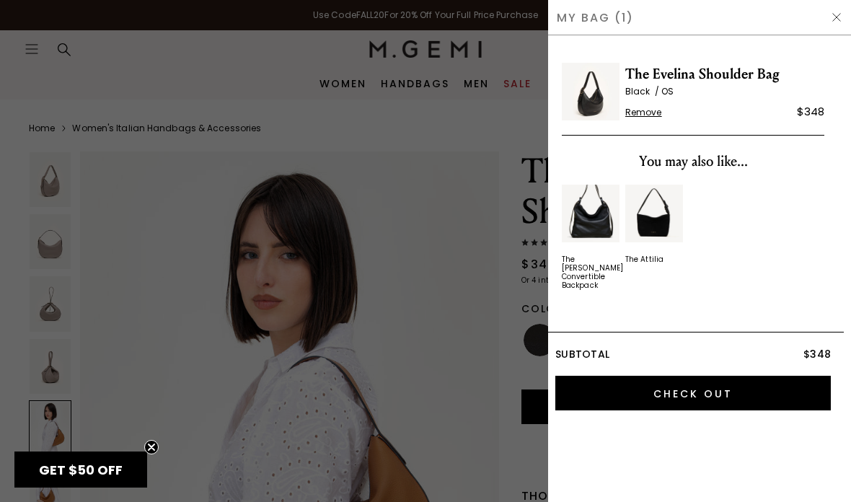
click at [608, 383] on input "Check Out" at bounding box center [692, 393] width 275 height 35
